Goal: Navigation & Orientation: Find specific page/section

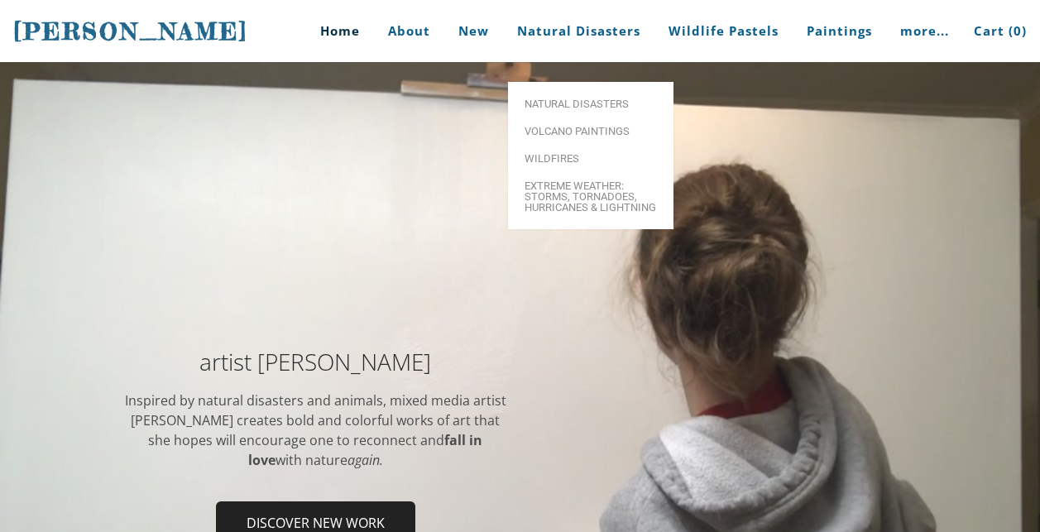
click at [553, 30] on link "Natural Disasters" at bounding box center [579, 31] width 148 height 62
click at [556, 98] on span "Natural Disasters" at bounding box center [590, 103] width 132 height 11
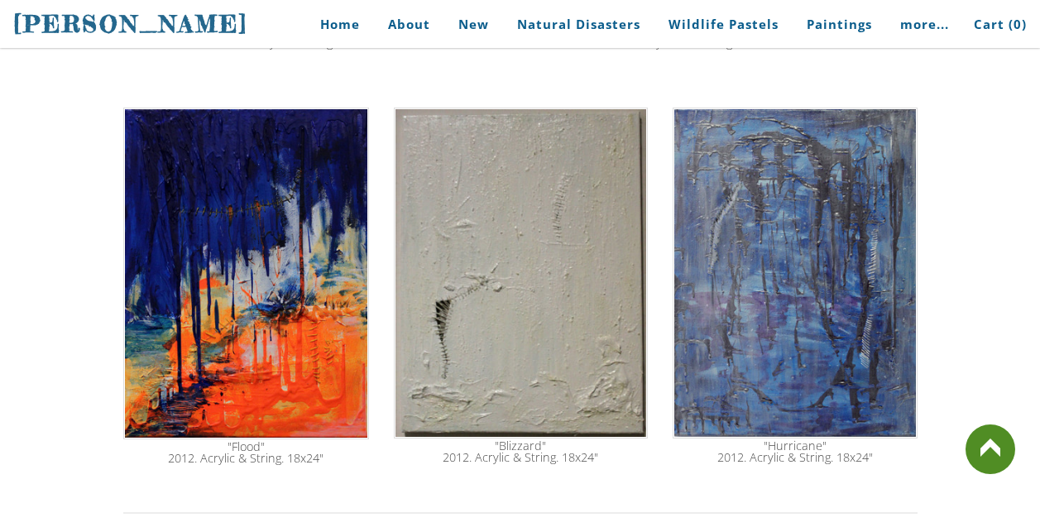
scroll to position [966, 0]
click at [357, 21] on link "Home" at bounding box center [333, 24] width 77 height 37
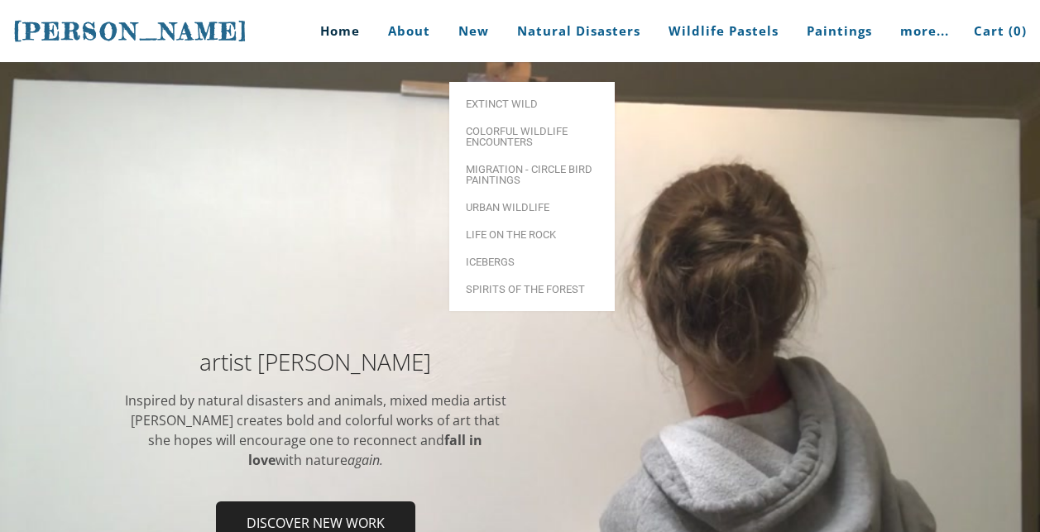
click at [486, 98] on span "Extinct Wild" at bounding box center [532, 103] width 132 height 11
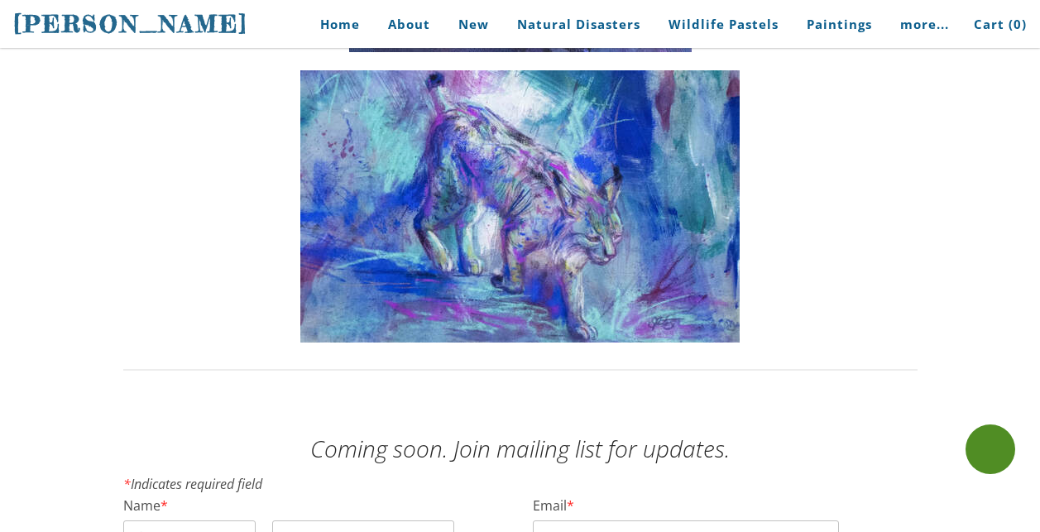
scroll to position [1722, 0]
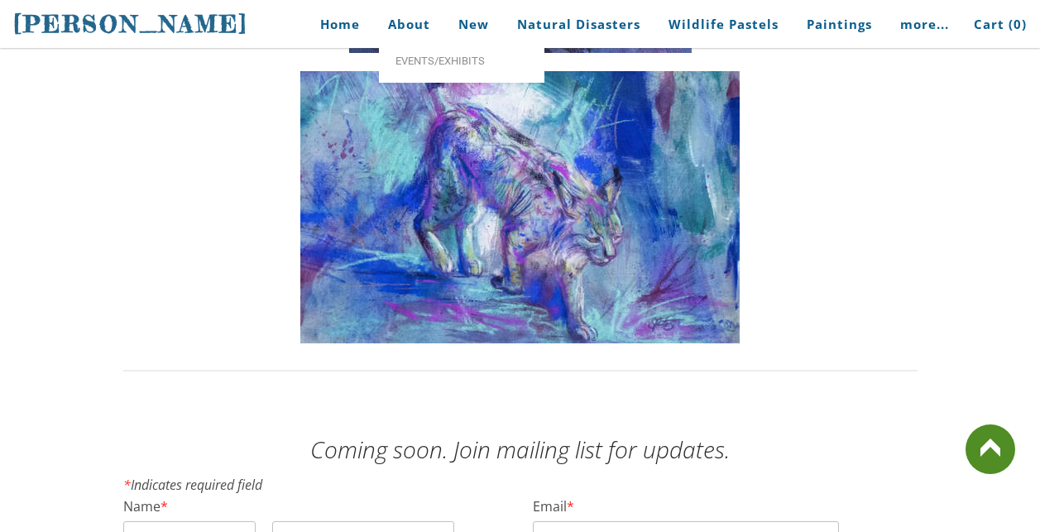
click at [343, 36] on link "Home" at bounding box center [333, 24] width 77 height 37
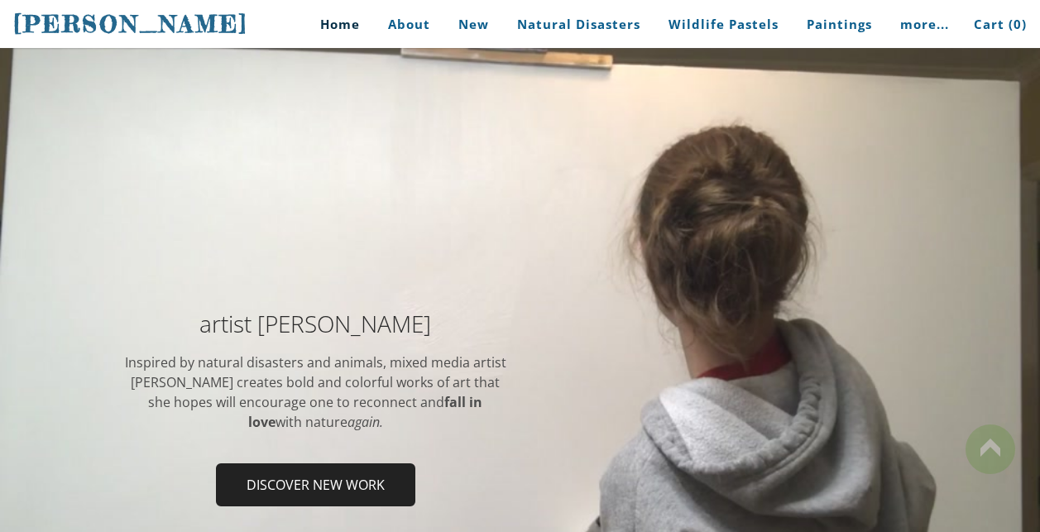
scroll to position [99, 0]
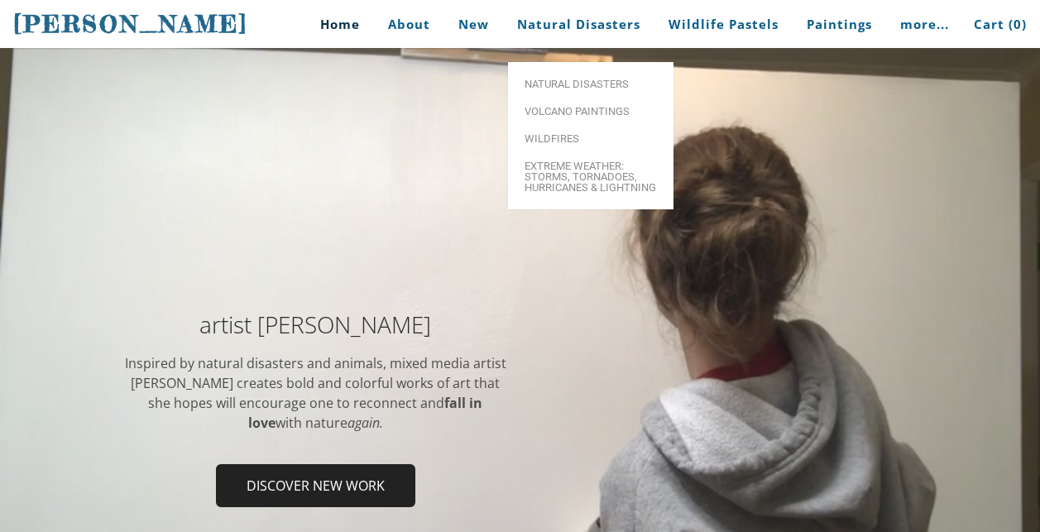
click at [586, 79] on span "Natural Disasters" at bounding box center [590, 84] width 132 height 11
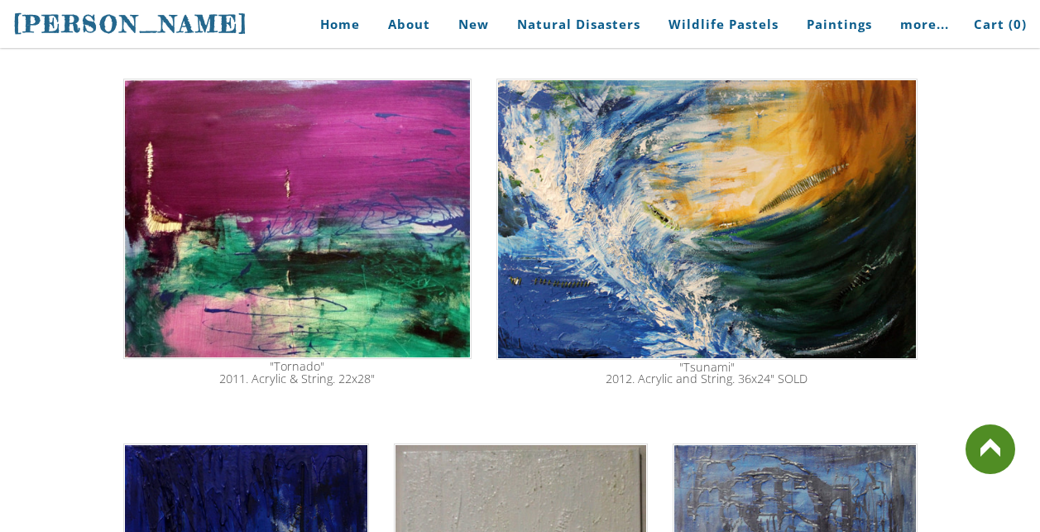
scroll to position [606, 0]
